Goal: Navigation & Orientation: Find specific page/section

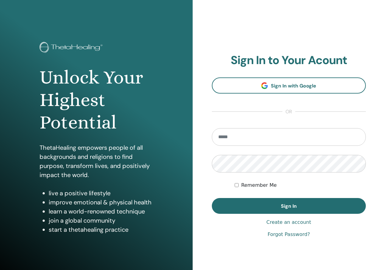
click at [228, 138] on input "email" at bounding box center [289, 137] width 154 height 18
type input "**********"
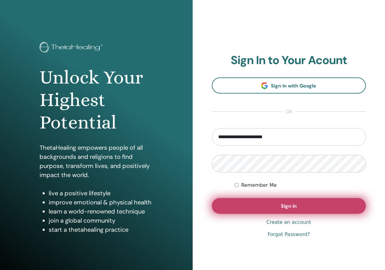
click at [259, 205] on button "Sign In" at bounding box center [289, 206] width 154 height 16
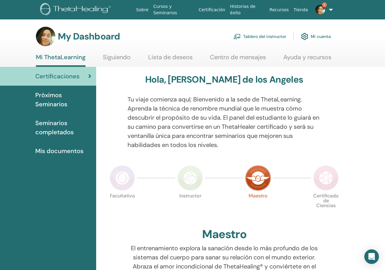
click at [317, 7] on img at bounding box center [320, 10] width 10 height 10
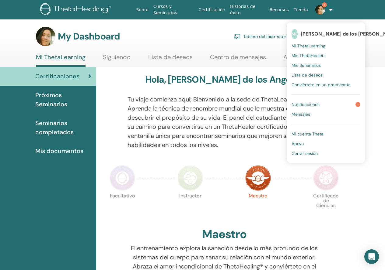
click at [298, 104] on span "Notificaciones" at bounding box center [305, 104] width 28 height 5
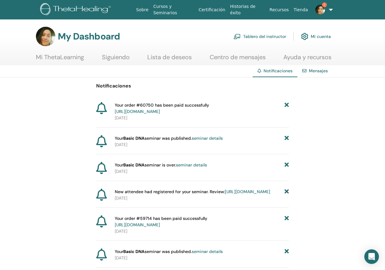
drag, startPoint x: 204, startPoint y: 106, endPoint x: 203, endPoint y: 109, distance: 3.2
click at [204, 106] on span "Your order #60750 has been paid successfully [URL][DOMAIN_NAME]" at bounding box center [162, 108] width 94 height 13
click at [160, 110] on link "[URL][DOMAIN_NAME]" at bounding box center [137, 111] width 45 height 5
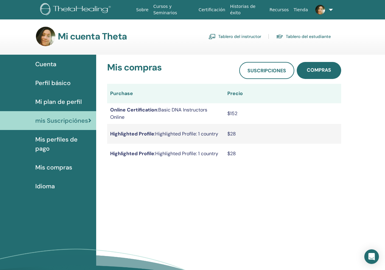
click at [51, 104] on span "Mi plan de perfil" at bounding box center [58, 101] width 47 height 9
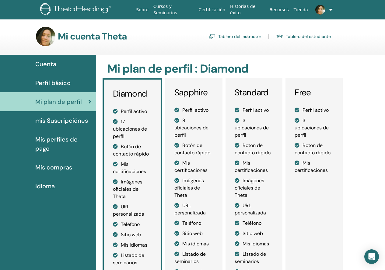
click at [50, 67] on span "Cuenta" at bounding box center [45, 64] width 21 height 9
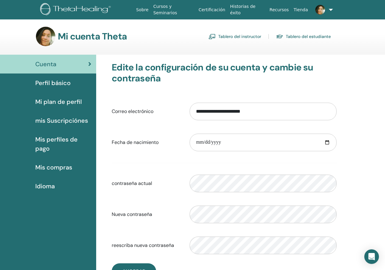
click at [231, 34] on link "Tablero del instructor" at bounding box center [234, 37] width 53 height 10
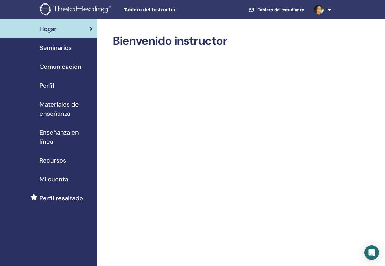
click at [46, 45] on span "Seminarios" at bounding box center [56, 47] width 32 height 9
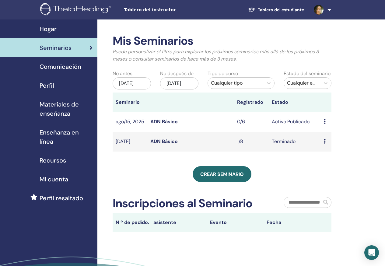
click at [72, 68] on span "Comunicación" at bounding box center [61, 66] width 42 height 9
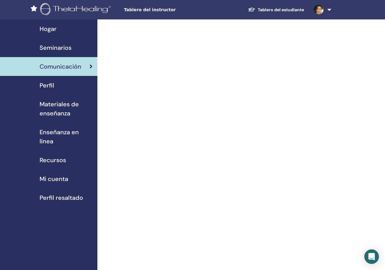
click at [43, 87] on span "Perfil" at bounding box center [47, 85] width 15 height 9
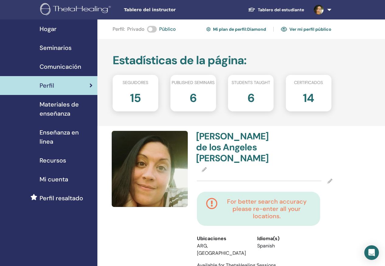
click at [311, 32] on link "Ver mi perfil público" at bounding box center [306, 29] width 51 height 10
